Goal: Check status: Check status

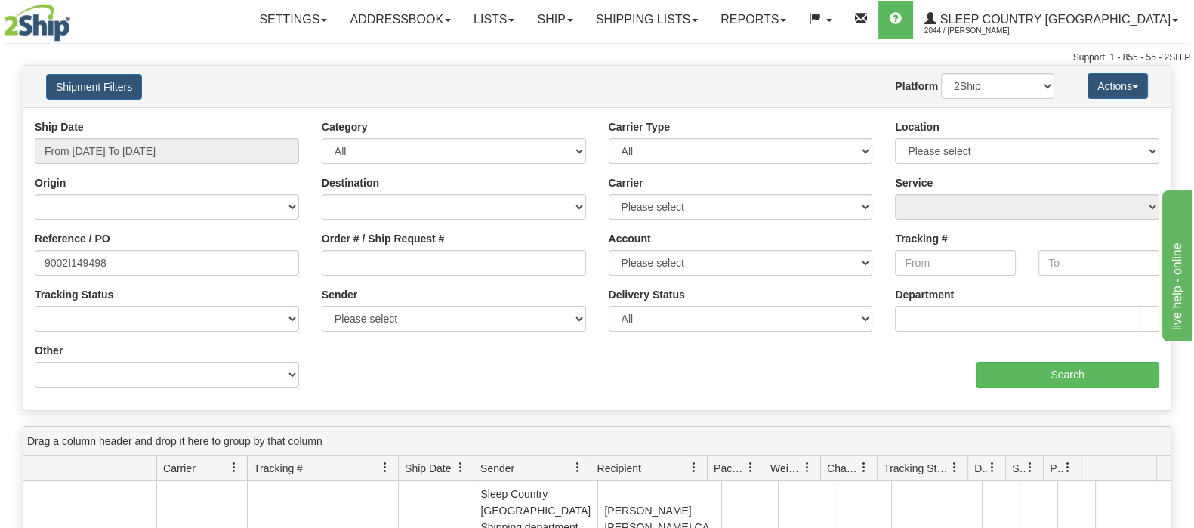
type input "9002I149498"
click at [113, 145] on input "From [DATE] To [DATE]" at bounding box center [167, 151] width 264 height 26
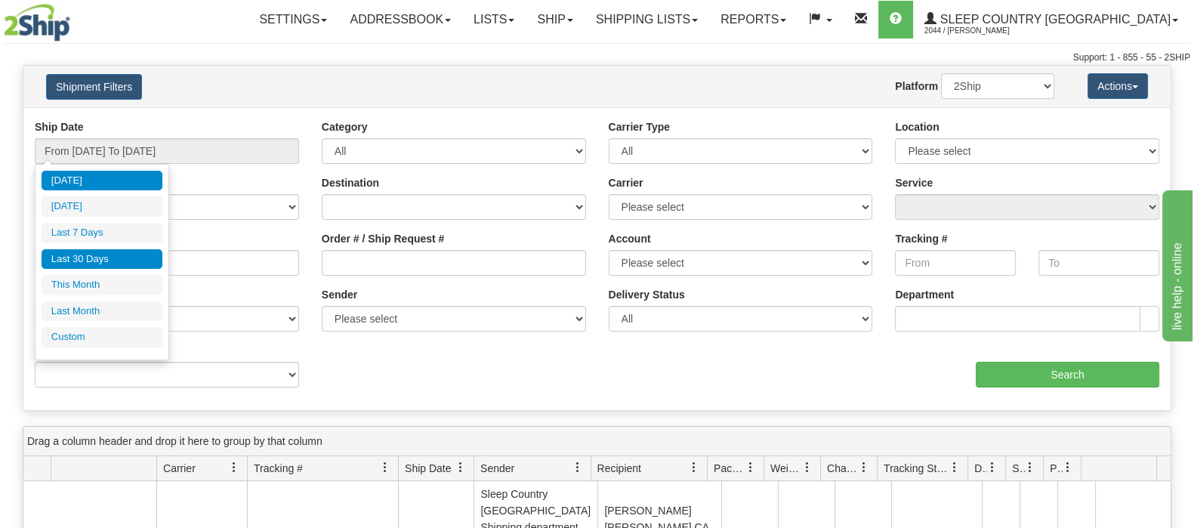
click at [91, 254] on li "Last 30 Days" at bounding box center [102, 259] width 121 height 20
type input "From [DATE] To [DATE]"
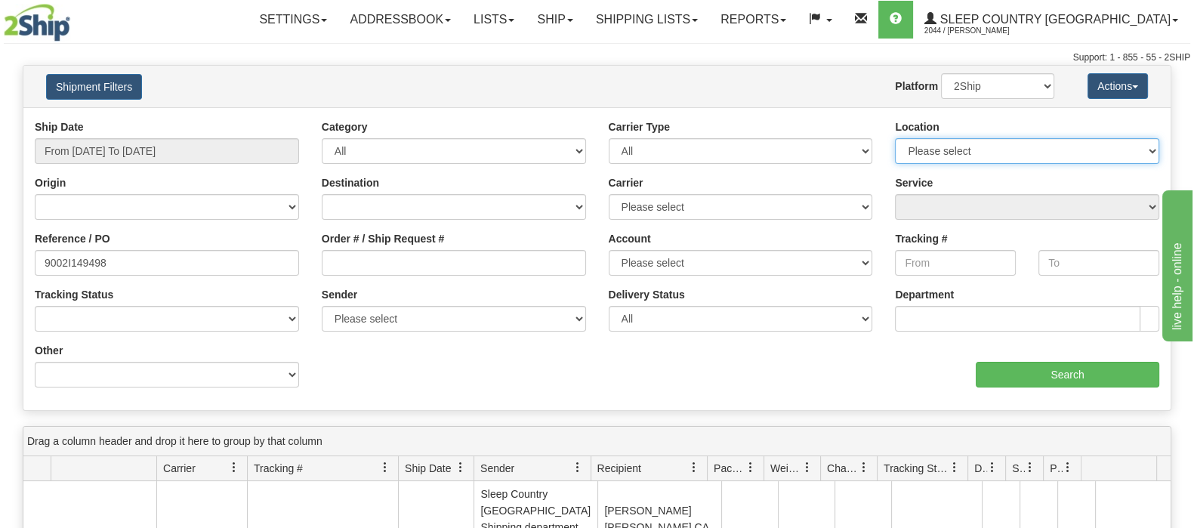
click at [1128, 143] on select "Please select [GEOGRAPHIC_DATA] 921 922 93 94 97 390 915 916 98 902 95 96 90 91…" at bounding box center [1027, 151] width 264 height 26
select select "7553"
click at [895, 138] on select "Please select [GEOGRAPHIC_DATA] 921 922 93 94 97 390 915 916 98 902 95 96 90 91…" at bounding box center [1027, 151] width 264 height 26
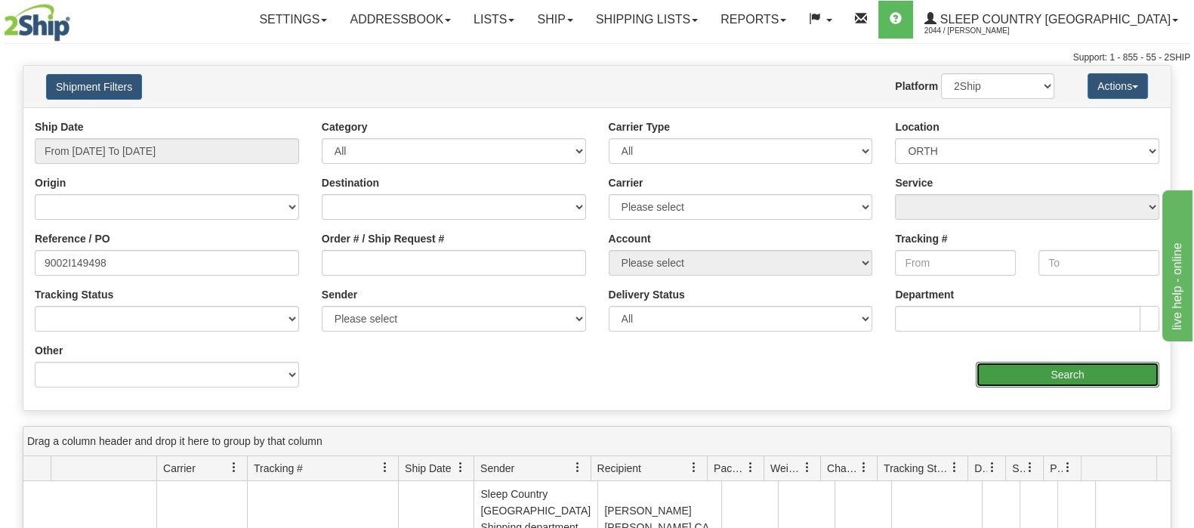
click at [1033, 369] on input "Search" at bounding box center [1068, 375] width 184 height 26
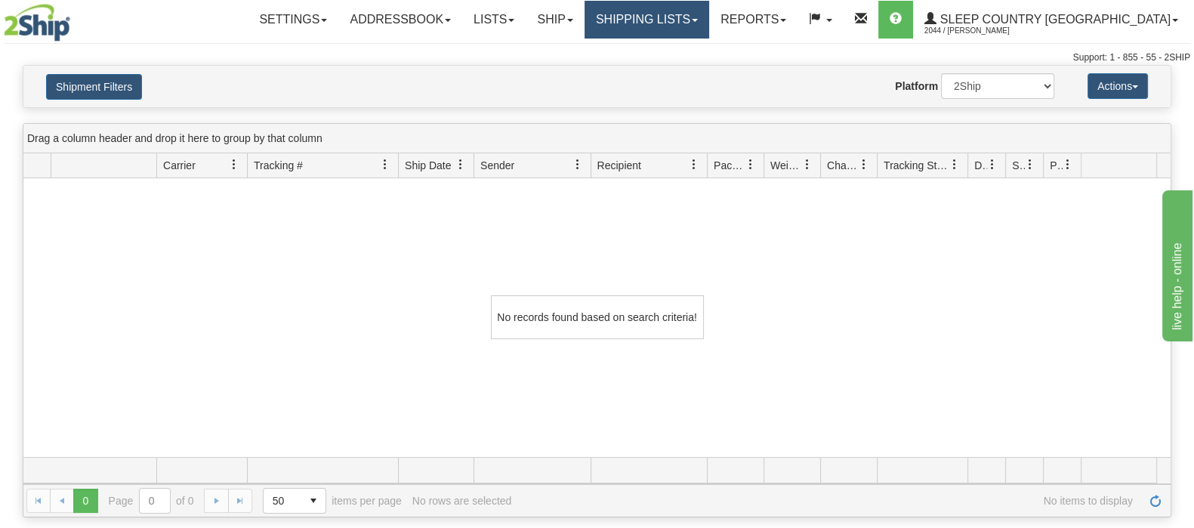
click at [697, 9] on link "Shipping lists" at bounding box center [647, 20] width 125 height 38
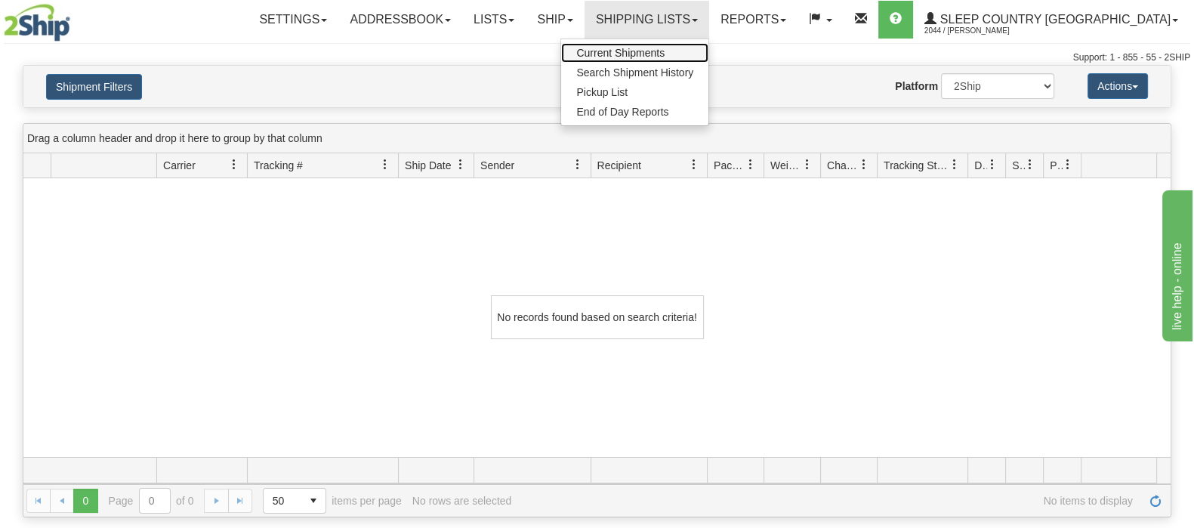
click at [706, 44] on link "Current Shipments" at bounding box center [634, 53] width 147 height 20
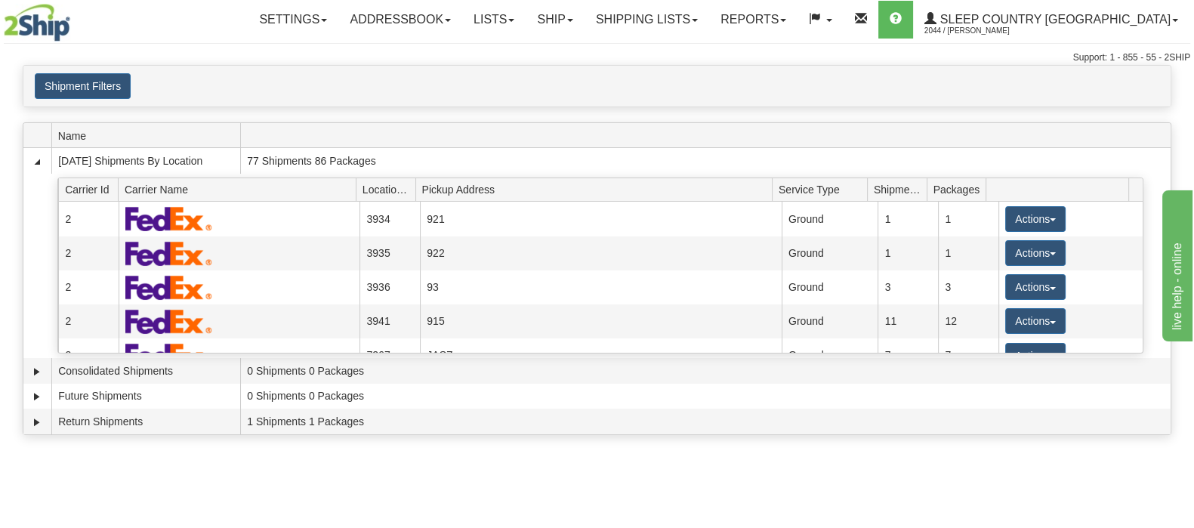
click at [292, 58] on div "Support: 1 - 855 - 55 - 2SHIP" at bounding box center [597, 57] width 1187 height 13
